Goal: Information Seeking & Learning: Learn about a topic

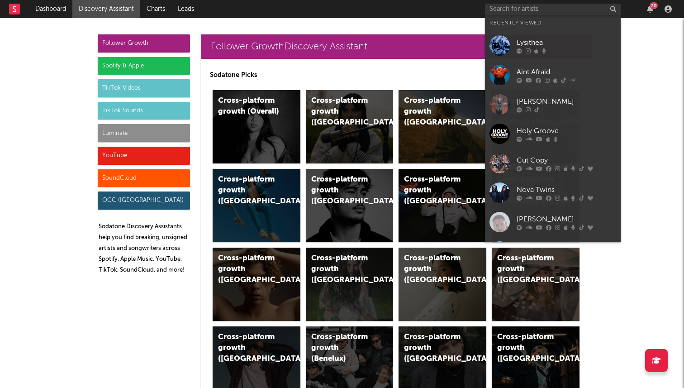
scroll to position [2330, 0]
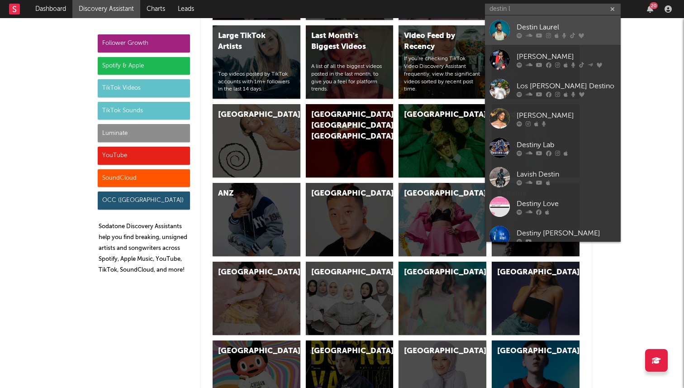
type input "destin l"
click at [571, 24] on div "Destin Laurel" at bounding box center [567, 27] width 100 height 11
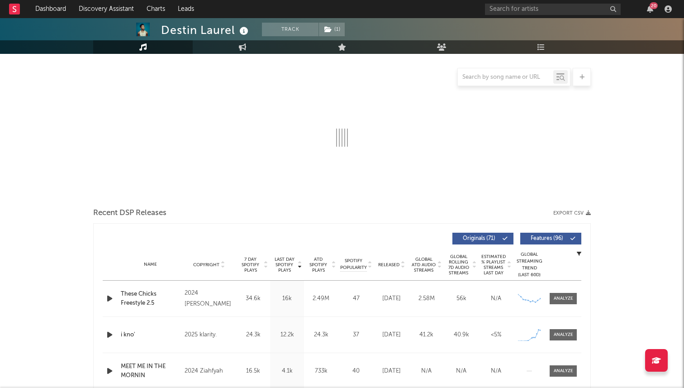
select select "6m"
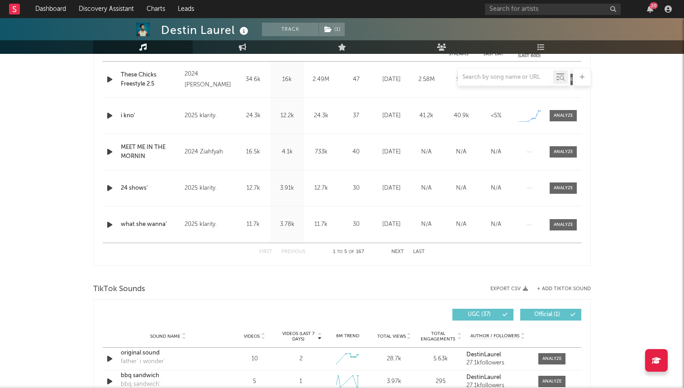
scroll to position [390, 0]
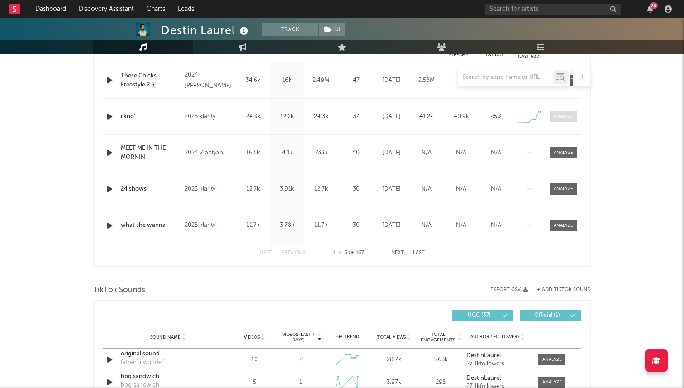
click at [557, 114] on div at bounding box center [563, 116] width 19 height 7
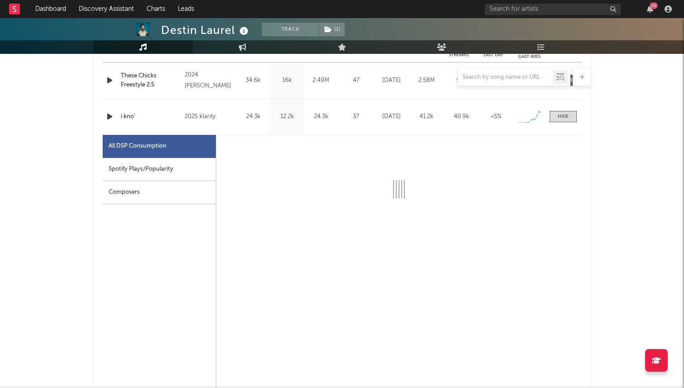
select select "1w"
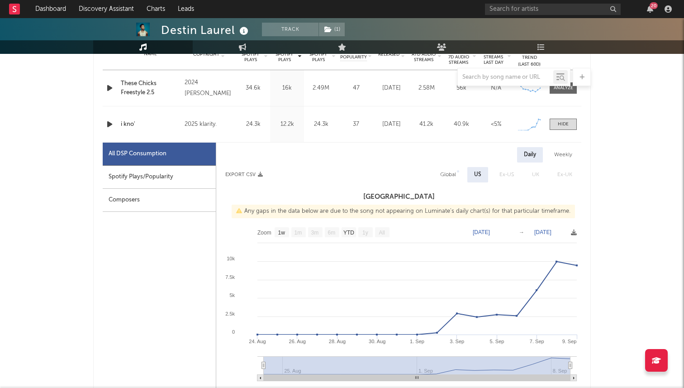
scroll to position [366, 0]
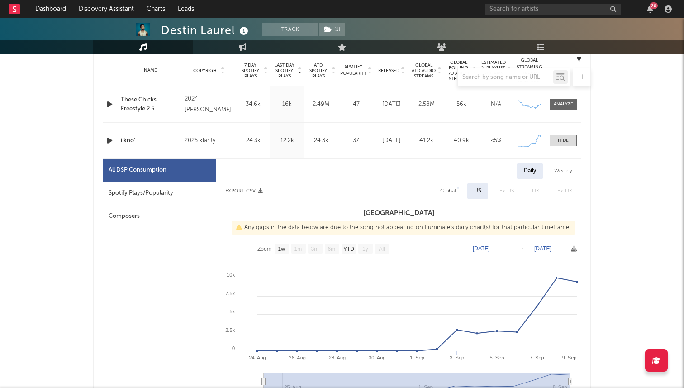
click at [168, 190] on div "Spotify Plays/Popularity" at bounding box center [159, 193] width 113 height 23
select select "1w"
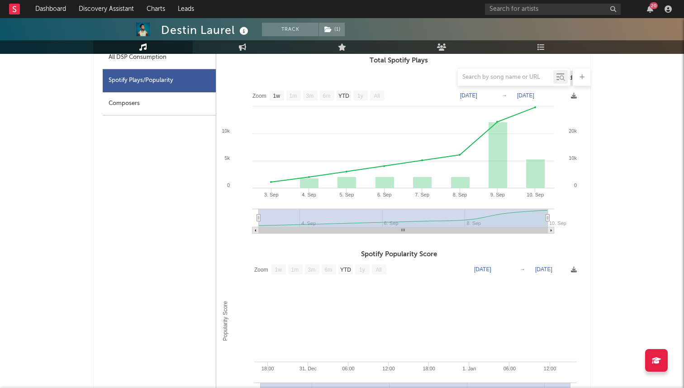
scroll to position [477, 0]
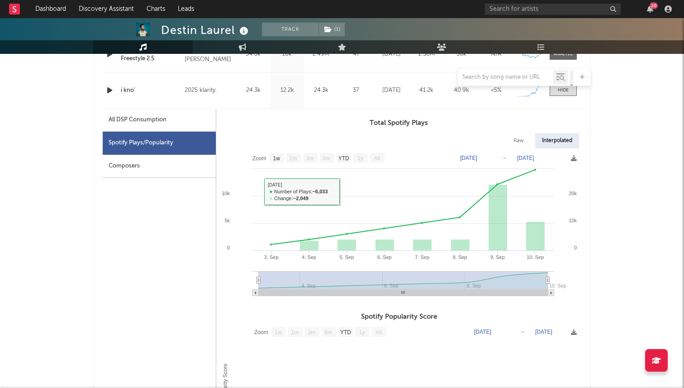
click at [118, 123] on div "All DSP Consumption" at bounding box center [138, 119] width 58 height 11
select select "1w"
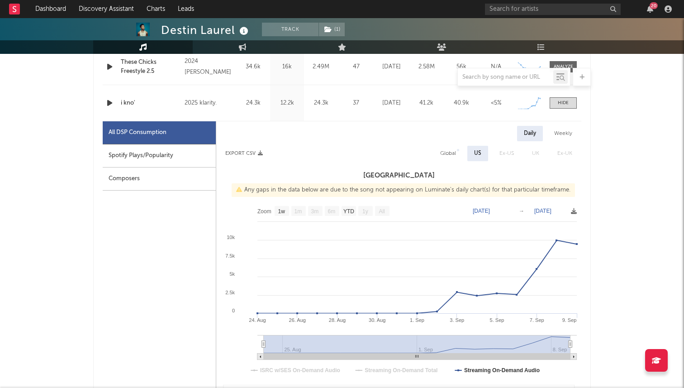
scroll to position [402, 0]
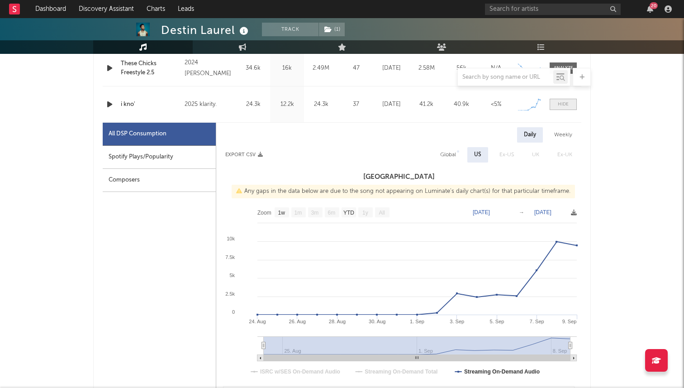
click at [571, 109] on span at bounding box center [563, 104] width 27 height 11
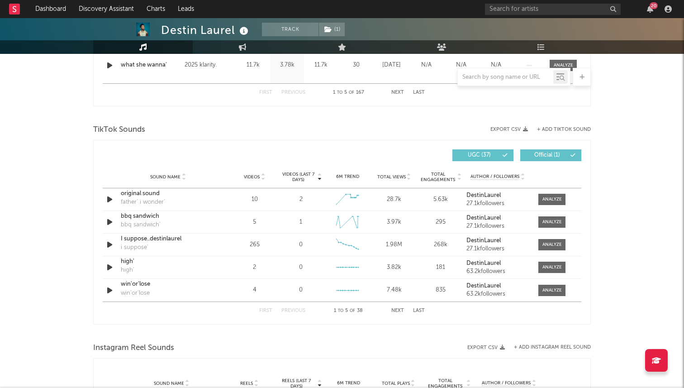
scroll to position [538, 0]
